Goal: Entertainment & Leisure: Consume media (video, audio)

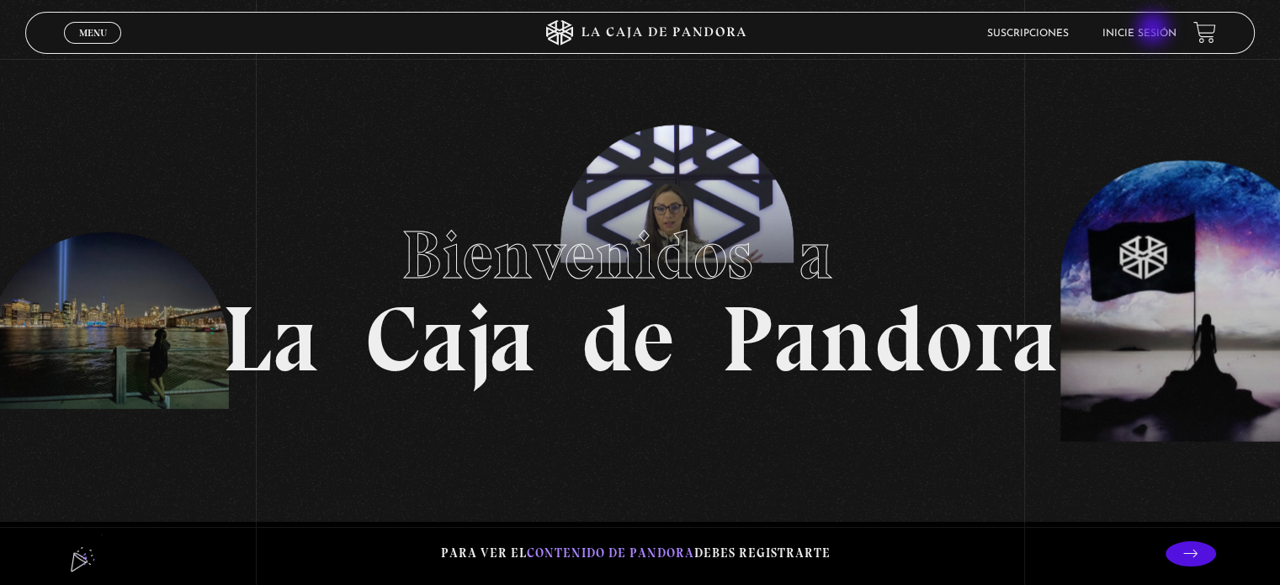
click at [1154, 30] on link "Inicie sesión" at bounding box center [1139, 34] width 74 height 10
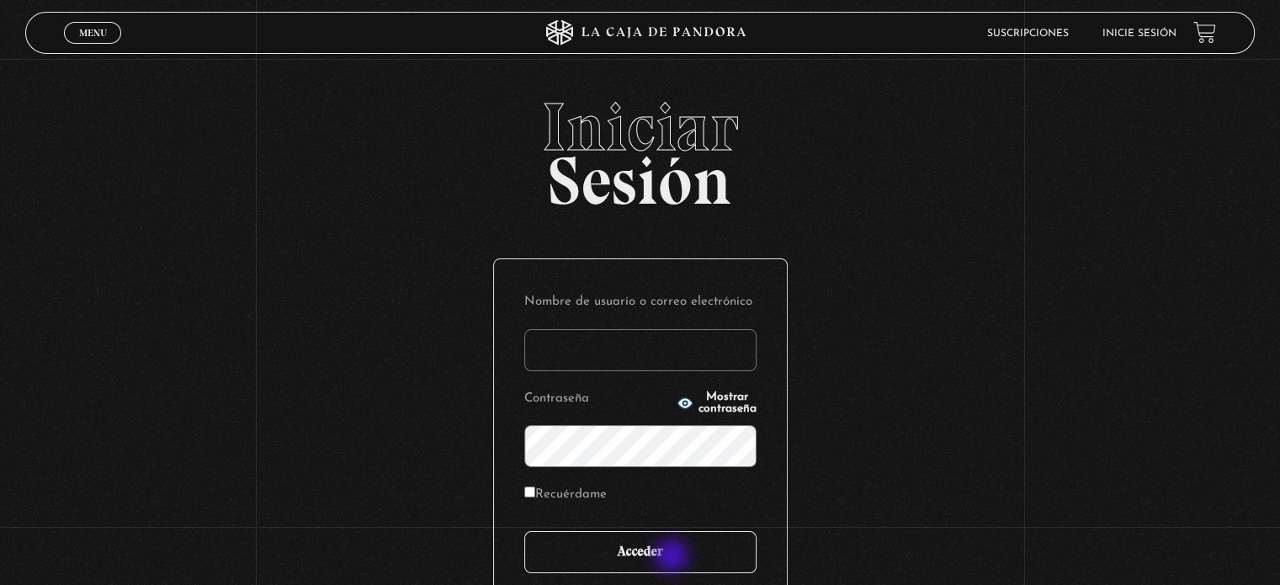
type input "[EMAIL_ADDRESS][PERSON_NAME][PERSON_NAME][DOMAIN_NAME]"
click at [673, 558] on input "Acceder" at bounding box center [640, 552] width 232 height 42
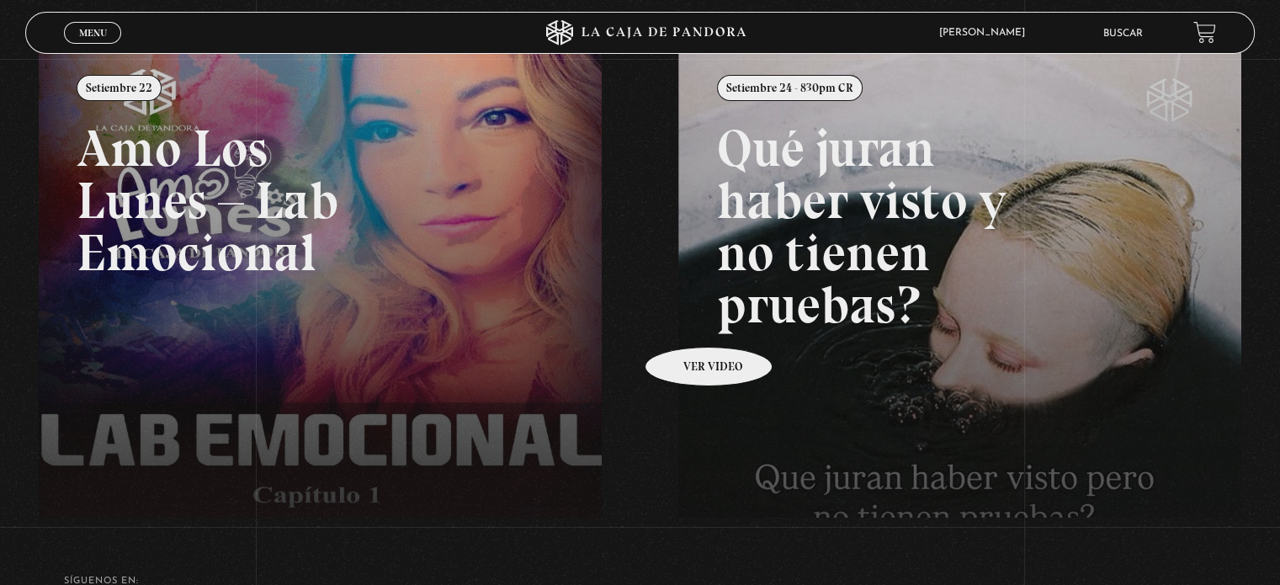
scroll to position [131, 0]
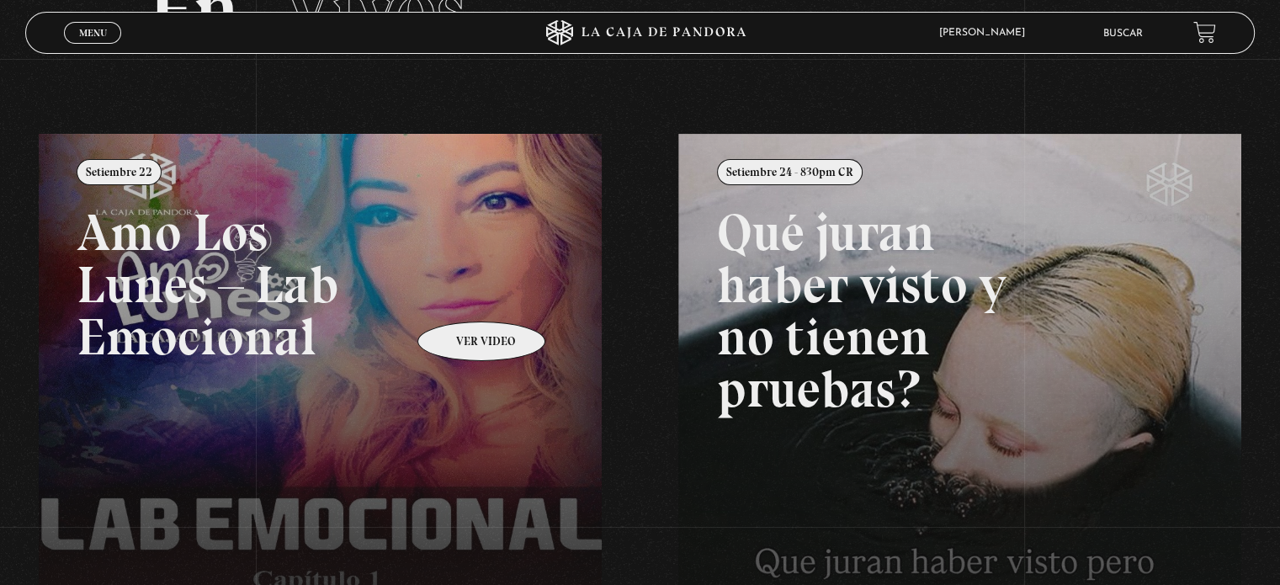
click at [458, 296] on link at bounding box center [679, 426] width 1280 height 585
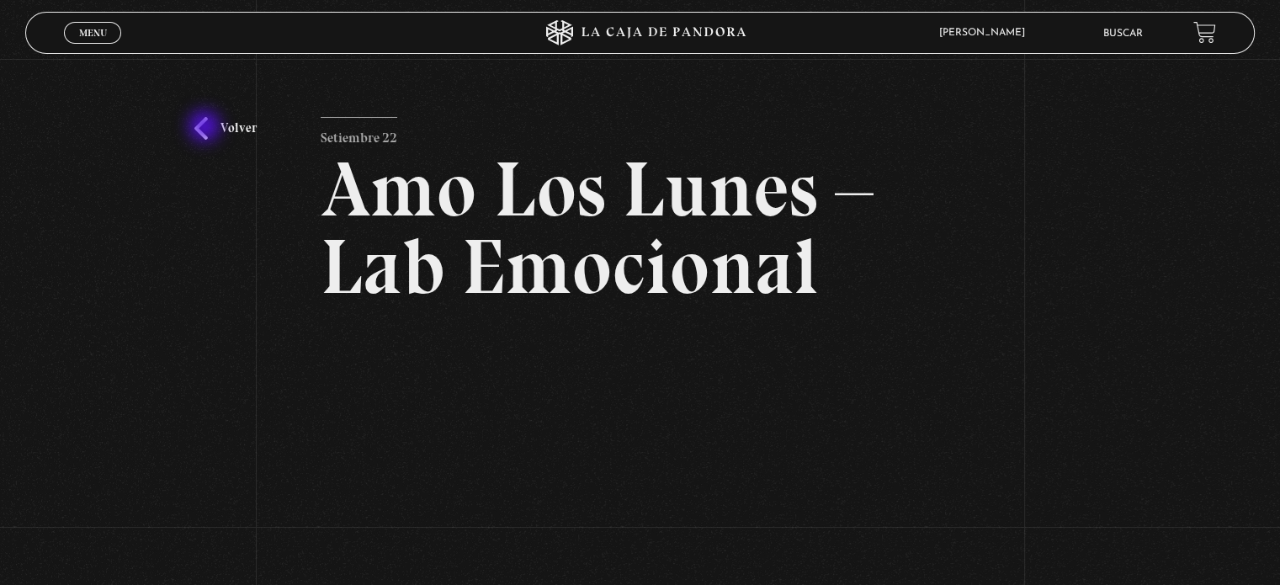
click at [206, 128] on link "Volver" at bounding box center [225, 128] width 62 height 23
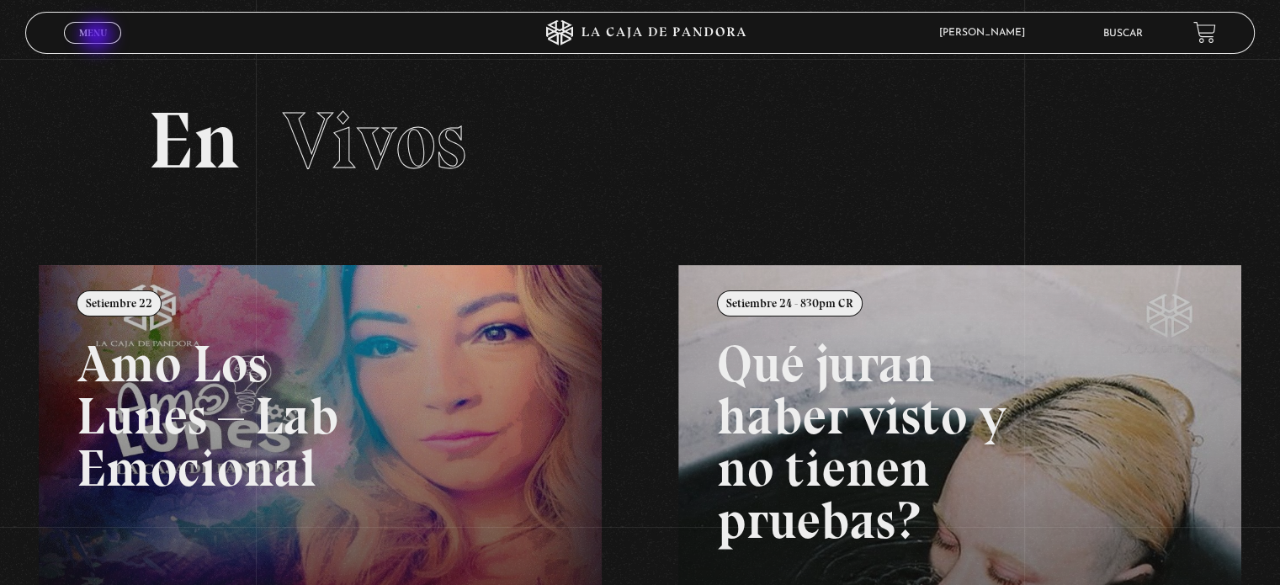
click at [98, 34] on span "Menu" at bounding box center [93, 33] width 28 height 10
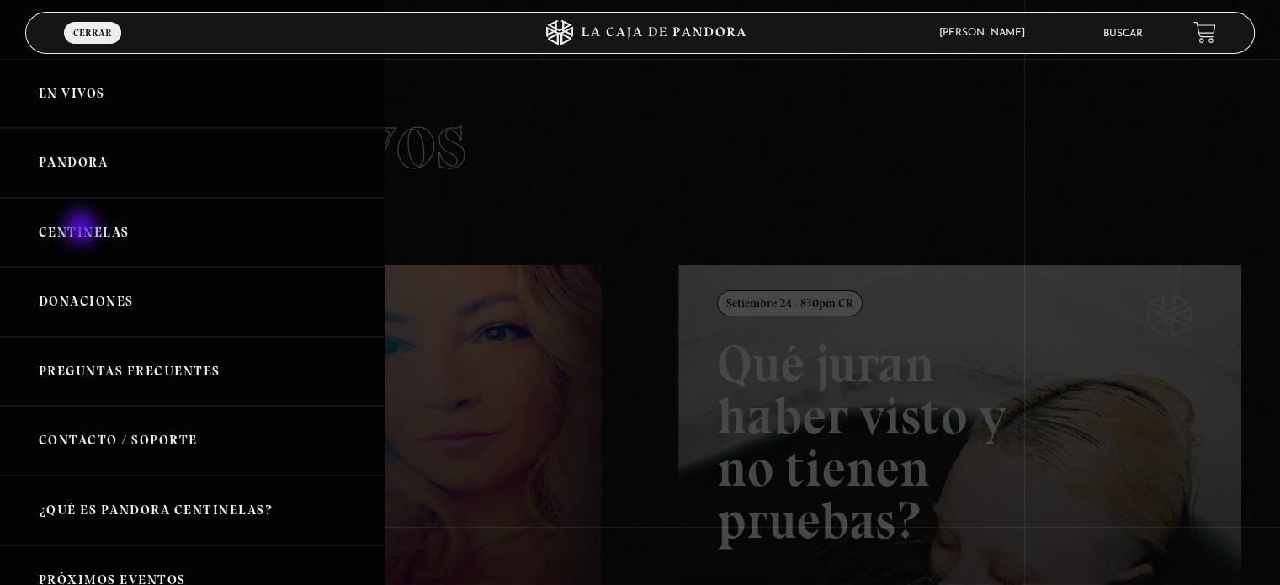
click at [82, 229] on link "Centinelas" at bounding box center [192, 233] width 384 height 70
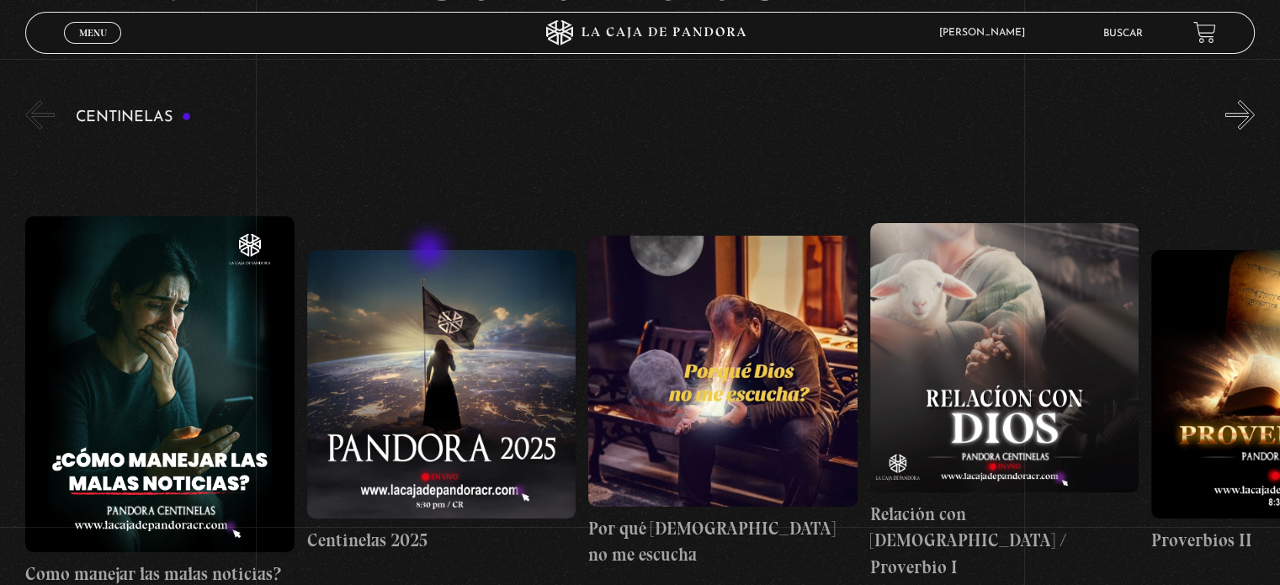
scroll to position [252, 0]
